Goal: Information Seeking & Learning: Learn about a topic

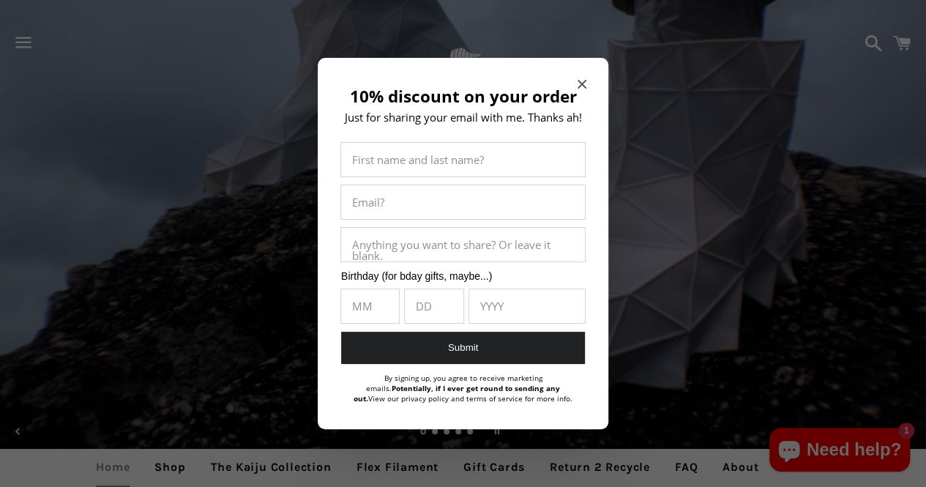
click at [578, 82] on icon "Close modal" at bounding box center [582, 84] width 9 height 9
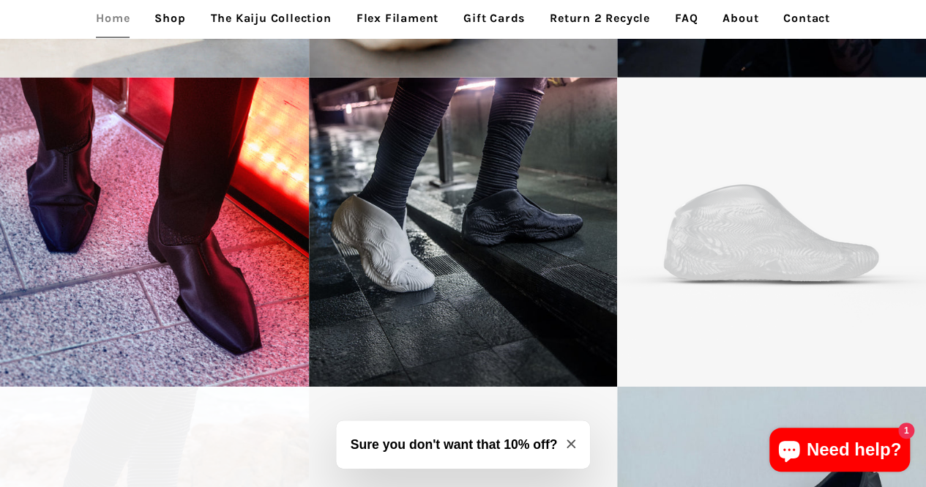
scroll to position [2196, 0]
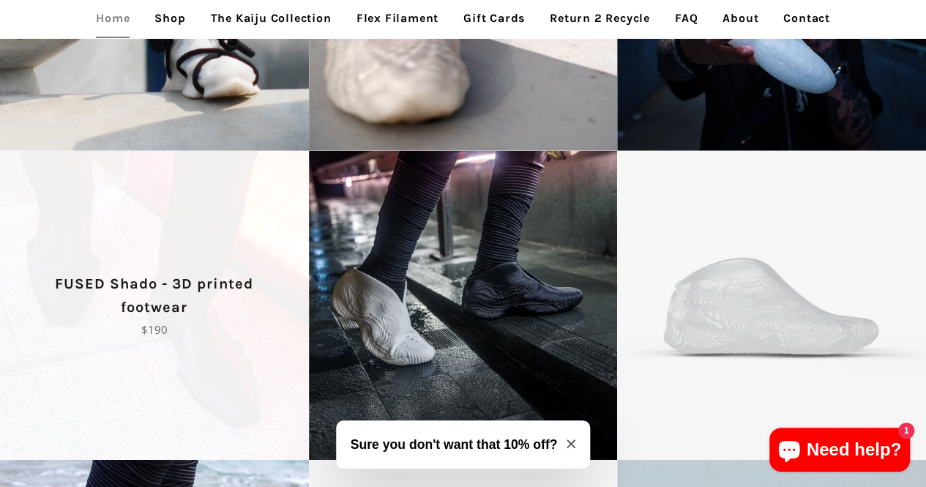
click at [222, 210] on span "FUSED Shado - 3D printed footwear Regular price $190" at bounding box center [154, 305] width 309 height 309
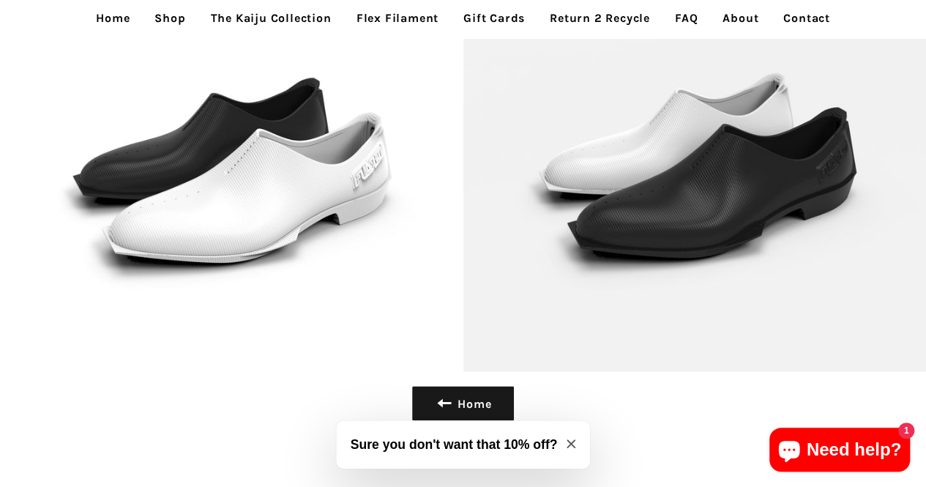
scroll to position [3949, 0]
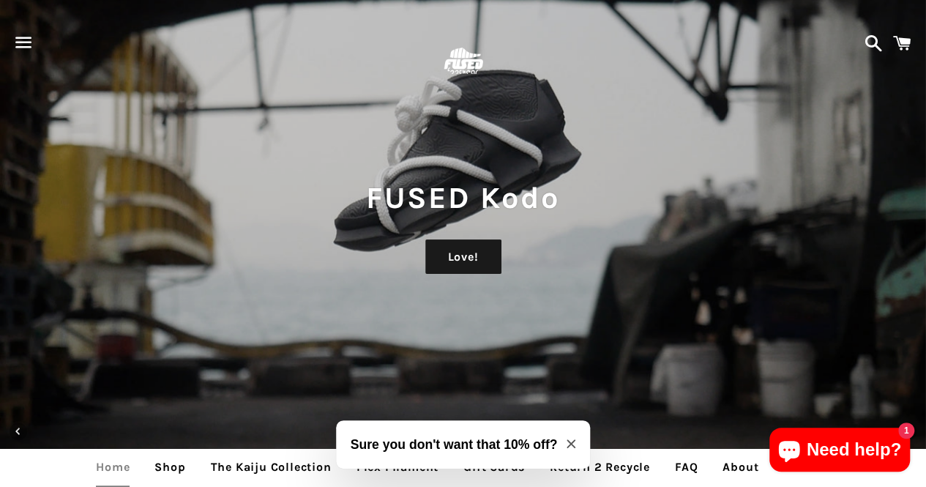
click at [26, 42] on span "button" at bounding box center [23, 42] width 33 height 44
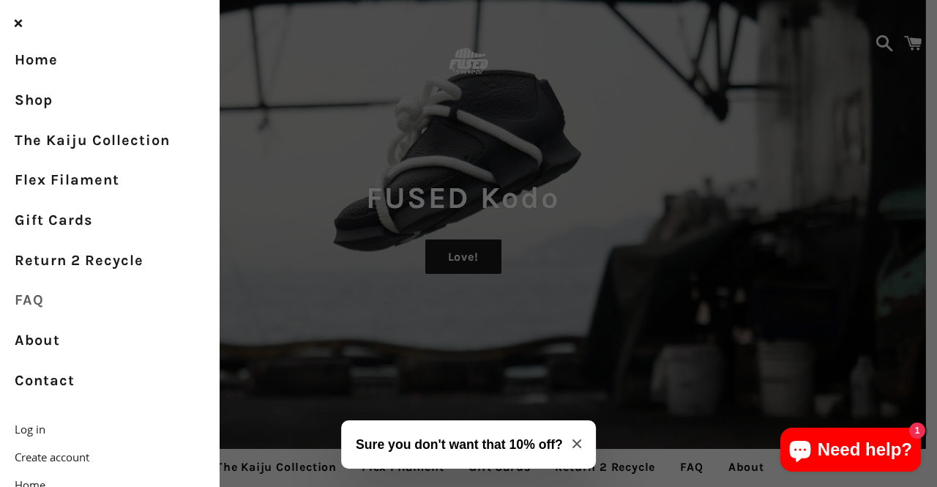
click at [38, 302] on link "FAQ" at bounding box center [110, 300] width 220 height 40
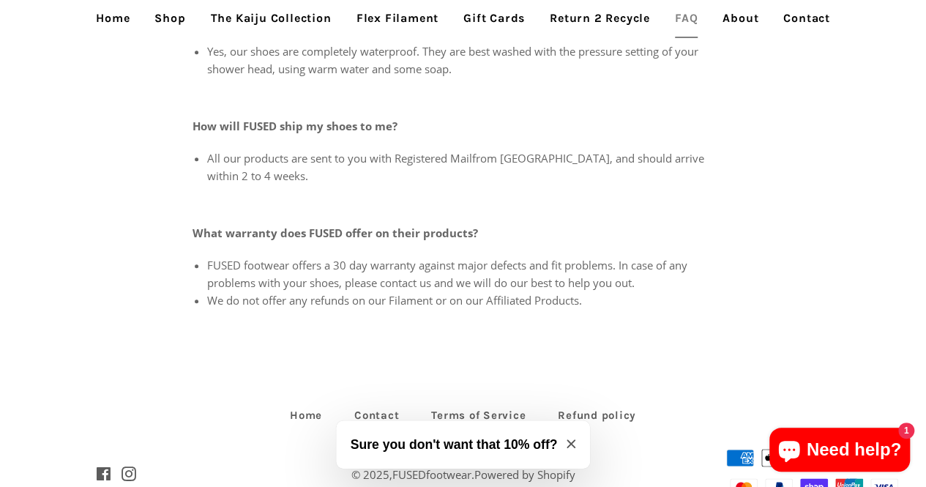
scroll to position [703, 0]
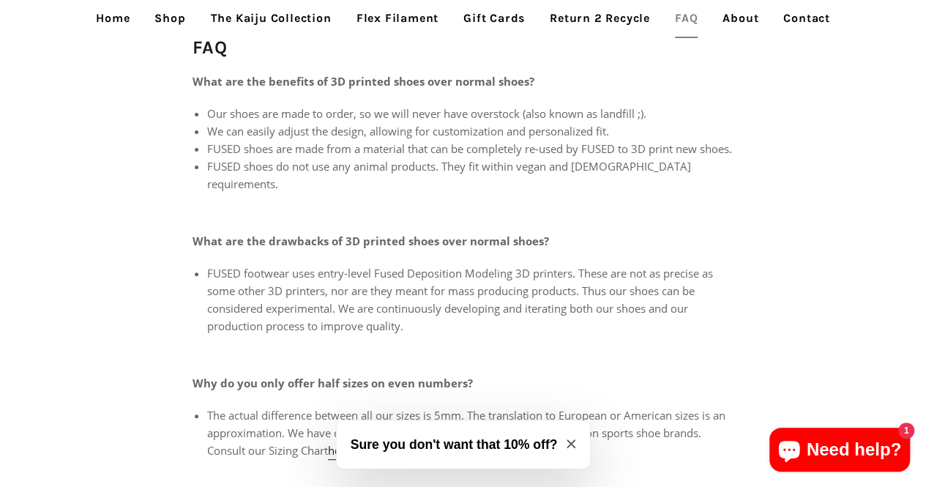
scroll to position [0, 0]
